Goal: Information Seeking & Learning: Learn about a topic

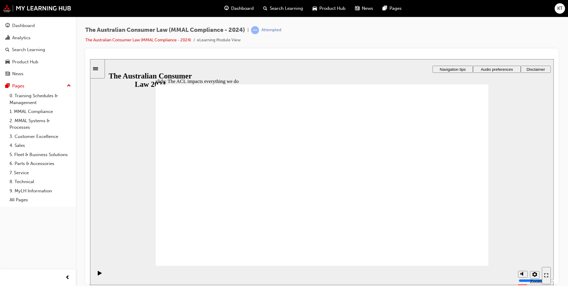
radio input "true"
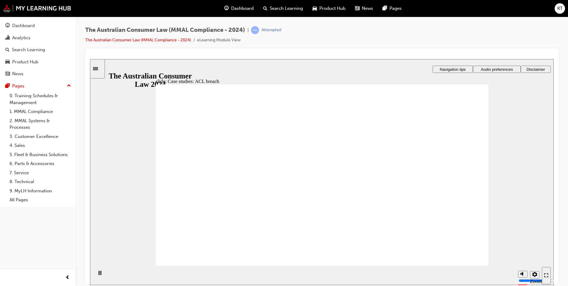
click at [561, 10] on span "KT" at bounding box center [559, 8] width 5 height 7
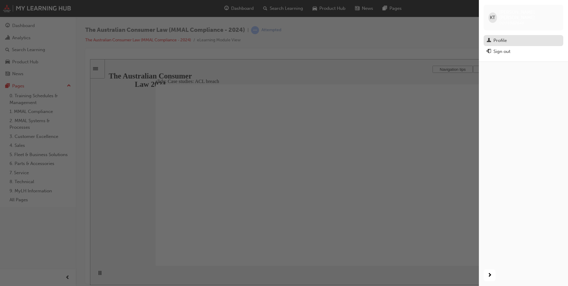
click at [502, 39] on div "Profile" at bounding box center [524, 40] width 74 height 7
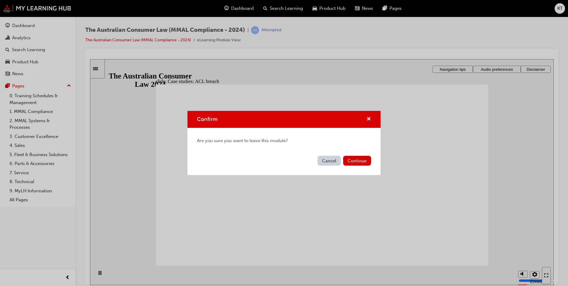
click at [321, 162] on button "Cancel" at bounding box center [329, 161] width 23 height 10
